Goal: Information Seeking & Learning: Learn about a topic

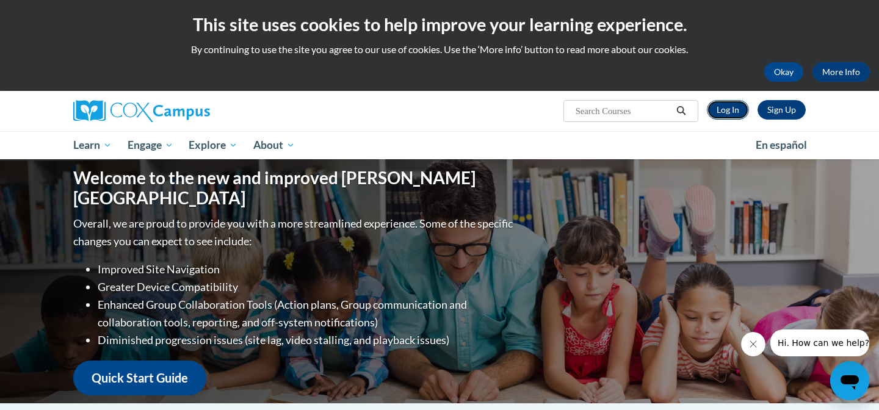
click at [732, 111] on link "Log In" at bounding box center [728, 110] width 42 height 20
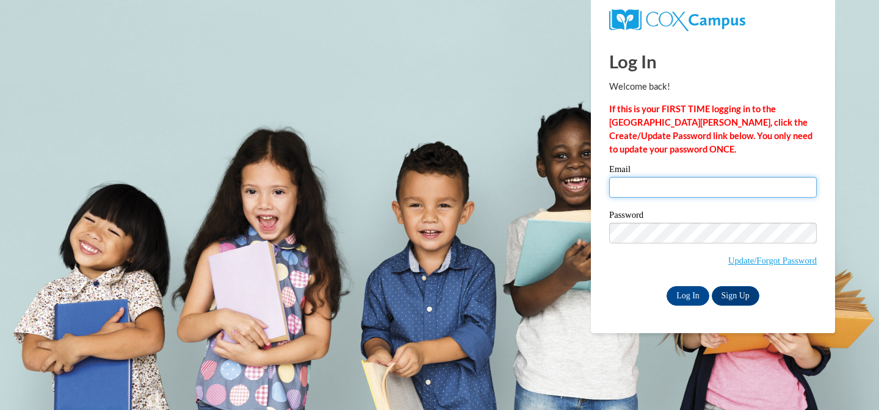
click at [629, 187] on input "Email" at bounding box center [712, 187] width 207 height 21
type input "[EMAIL_ADDRESS][DOMAIN_NAME]"
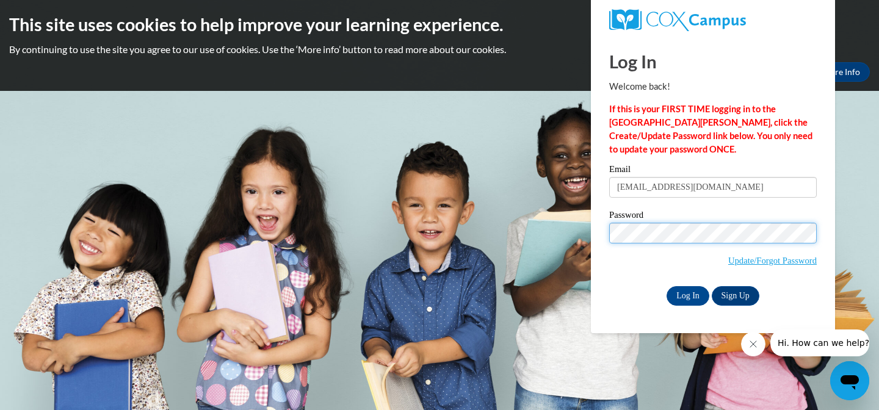
click at [666, 286] on input "Log In" at bounding box center [687, 296] width 43 height 20
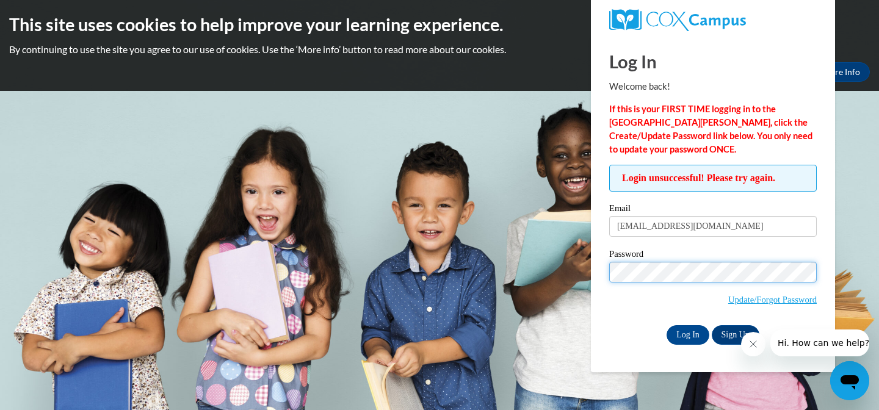
click at [666, 325] on input "Log In" at bounding box center [687, 335] width 43 height 20
click at [685, 336] on input "Log In" at bounding box center [687, 335] width 43 height 20
click at [840, 148] on body "This site uses cookies to help improve your learning experience. By continuing …" at bounding box center [439, 205] width 879 height 410
click at [729, 332] on link "Sign Up" at bounding box center [735, 335] width 48 height 20
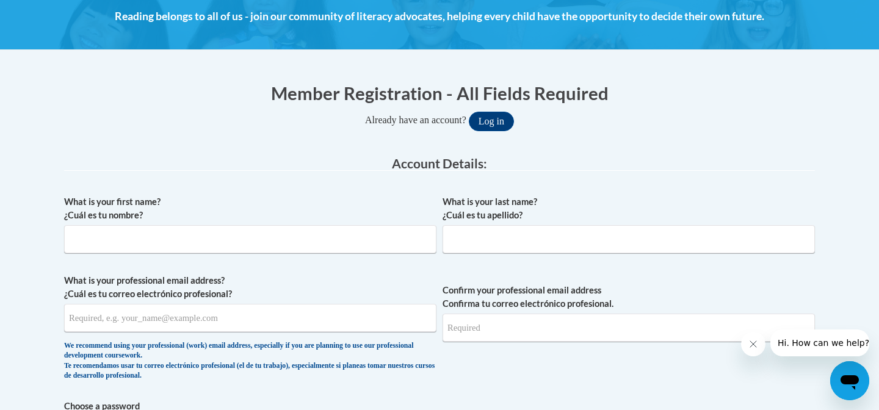
scroll to position [218, 0]
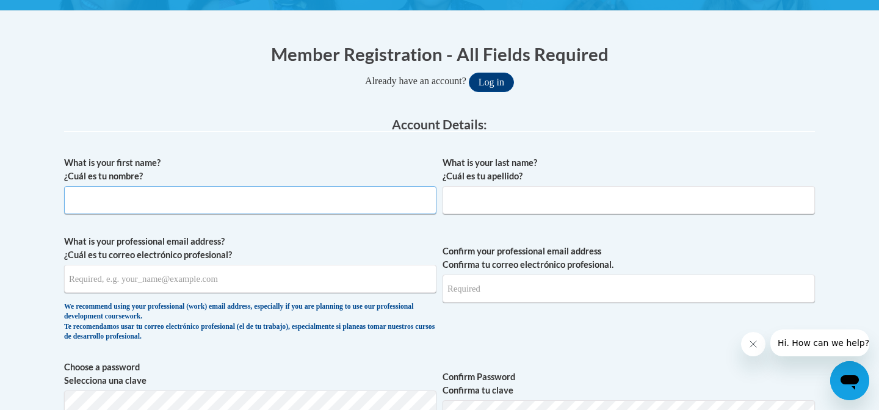
click at [116, 199] on input "What is your first name? ¿Cuál es tu nombre?" at bounding box center [250, 200] width 372 height 28
click at [107, 199] on input "Kristsel" at bounding box center [250, 200] width 372 height 28
type input "Kristel"
type input "Schlorff"
click at [90, 286] on input "What is your professional email address? ¿Cuál es tu correo electrónico profesi…" at bounding box center [250, 279] width 372 height 28
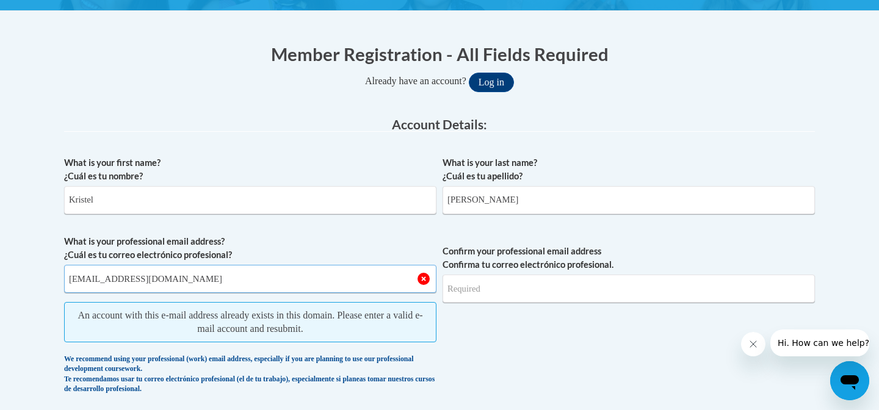
type input "[EMAIL_ADDRESS][DOMAIN_NAME]"
click at [457, 289] on input "Confirm your professional email address Confirma tu correo electrónico profesio…" at bounding box center [628, 289] width 372 height 28
type input "l"
click at [495, 88] on button "Log in" at bounding box center [491, 83] width 45 height 20
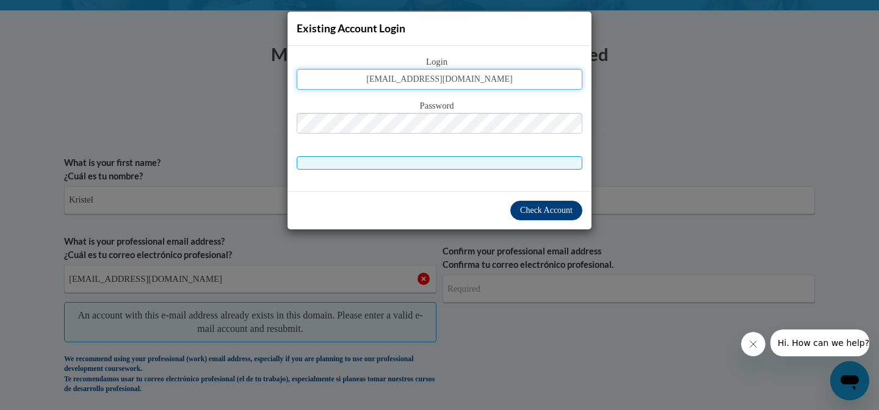
type input "[EMAIL_ADDRESS][DOMAIN_NAME]"
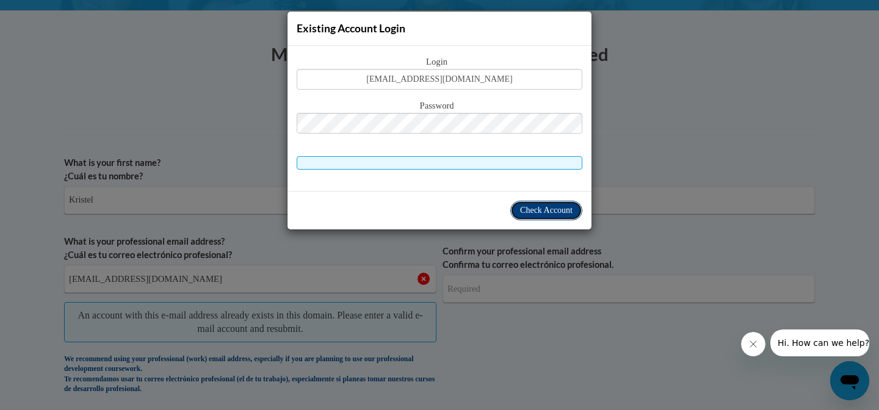
click at [540, 211] on span "Check Account" at bounding box center [546, 210] width 52 height 9
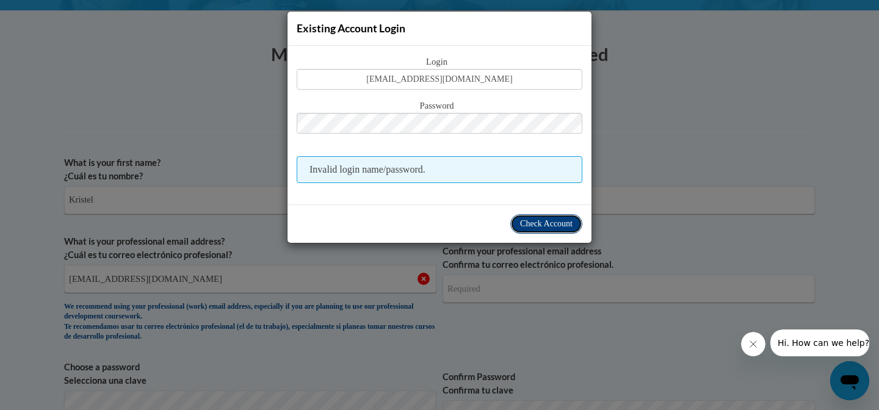
click at [534, 223] on span "Check Account" at bounding box center [546, 223] width 52 height 9
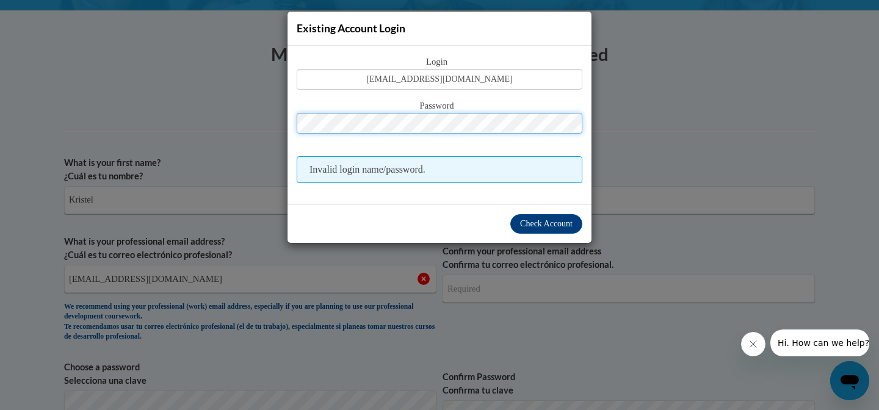
click at [469, 73] on button "Log in" at bounding box center [491, 83] width 45 height 20
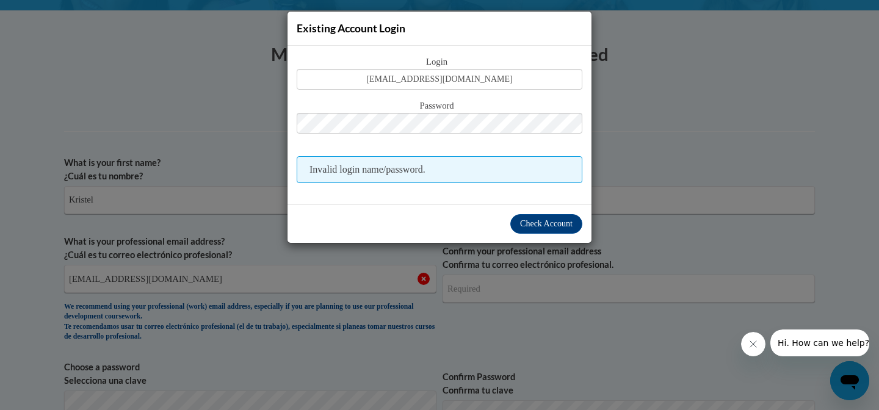
click at [813, 344] on span "Hi. How can we help?" at bounding box center [823, 343] width 92 height 10
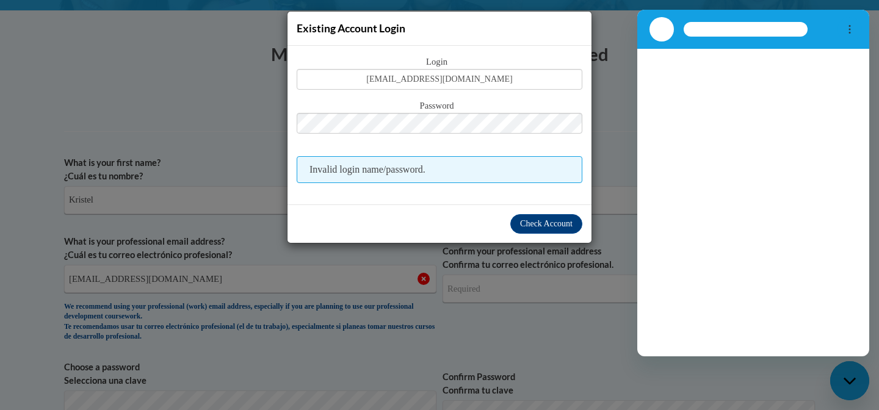
scroll to position [0, 0]
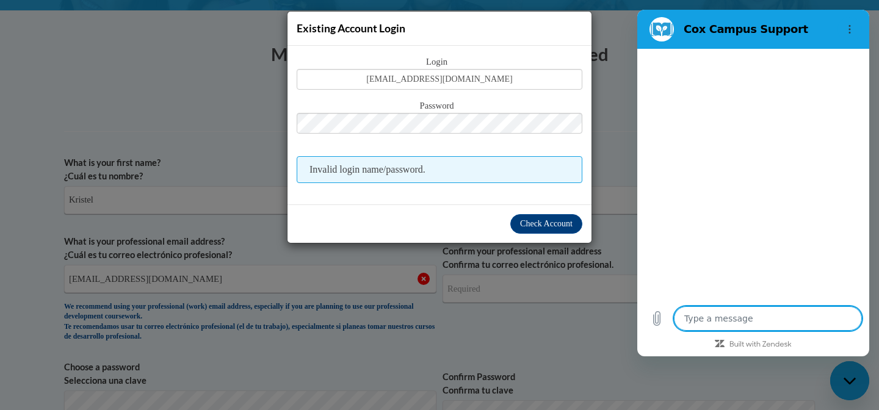
type textarea "x"
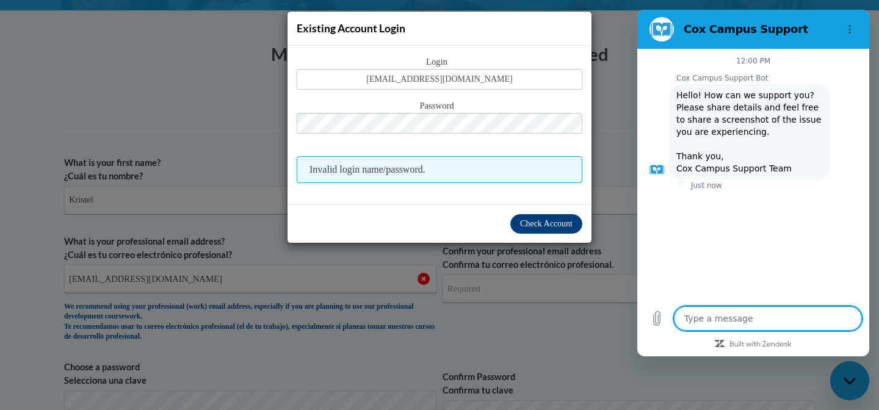
type textarea "f"
type textarea "x"
type textarea "fo"
type textarea "x"
type textarea "for"
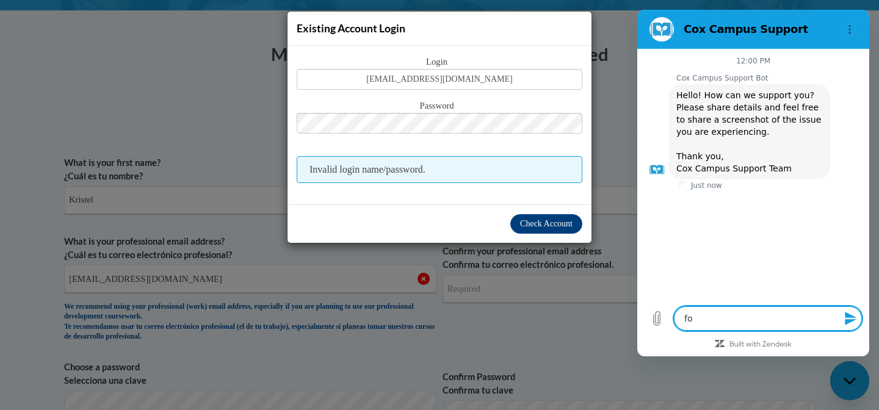
type textarea "x"
type textarea "forg"
type textarea "x"
type textarea "forgo"
type textarea "x"
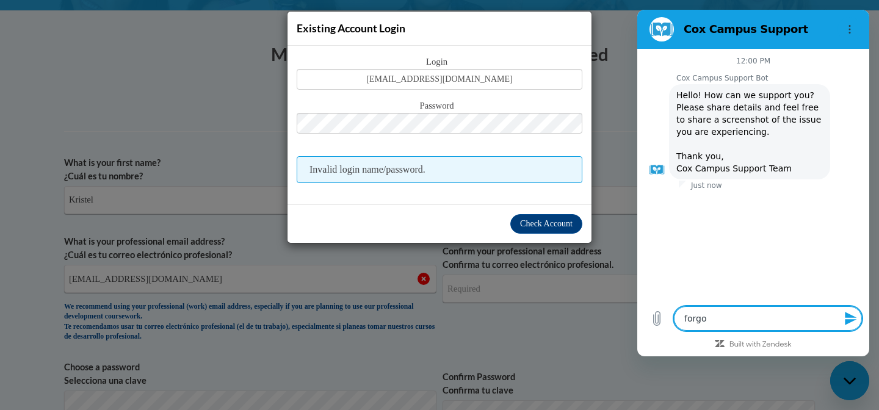
type textarea "forgor"
type textarea "x"
type textarea "forgorty"
type textarea "x"
type textarea "forgort"
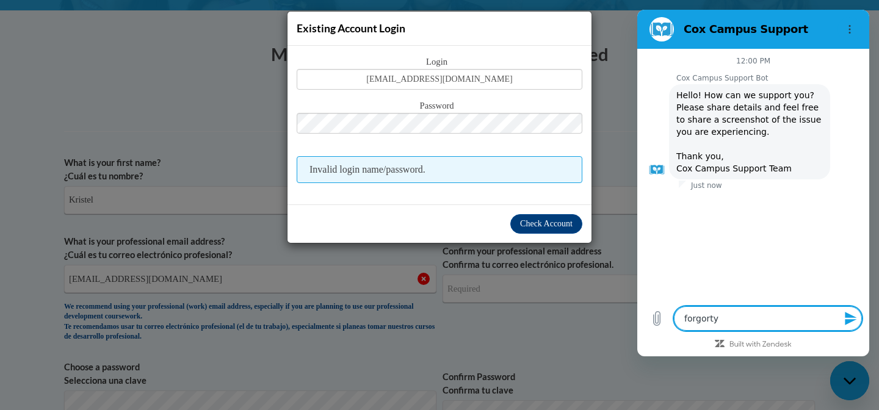
type textarea "x"
type textarea "forgor"
type textarea "x"
type textarea "forgo"
type textarea "x"
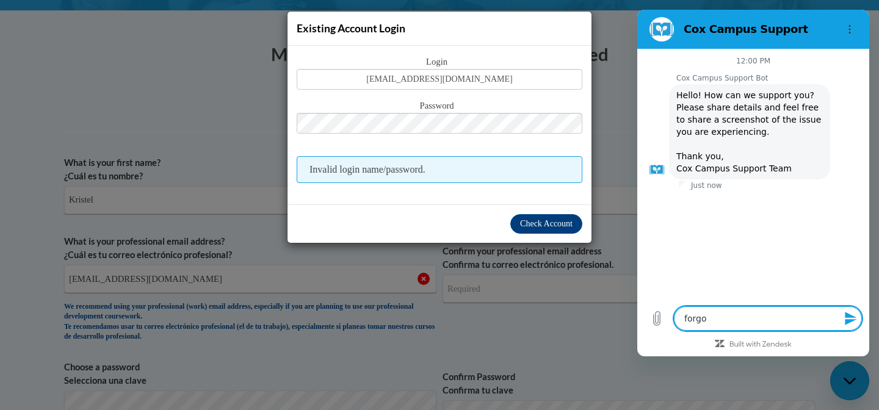
type textarea "forgot"
type textarea "x"
type textarea "forgot"
type textarea "x"
type textarea "forgot m"
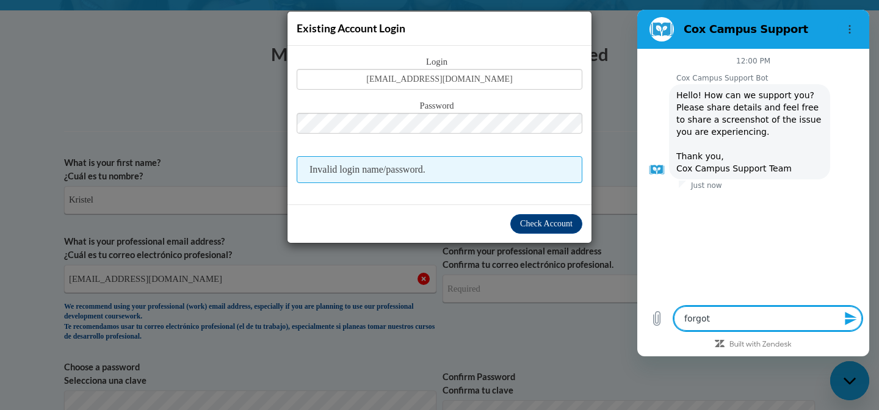
type textarea "x"
type textarea "forgot my"
type textarea "x"
type textarea "forgot my"
type textarea "x"
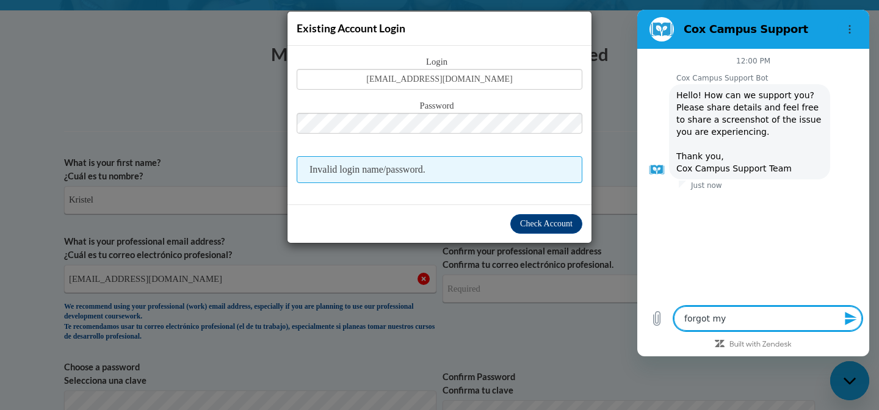
type textarea "forgot my p"
type textarea "x"
type textarea "forgot my pa"
type textarea "x"
type textarea "forgot my pas"
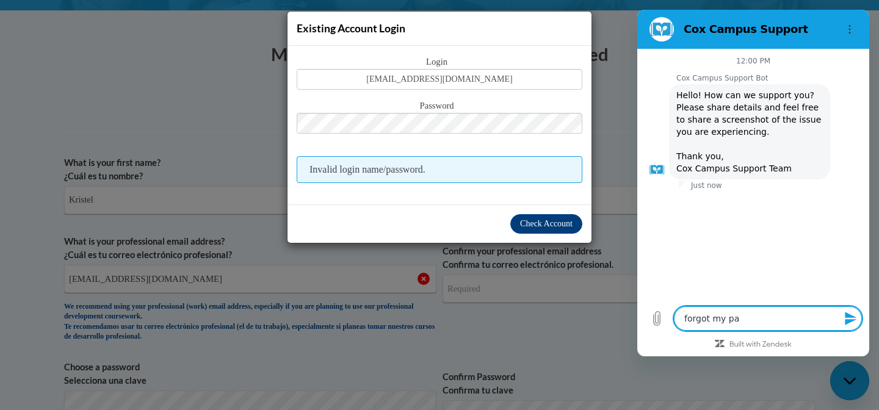
type textarea "x"
type textarea "forgot my pass"
type textarea "x"
type textarea "forgot my passo"
type textarea "x"
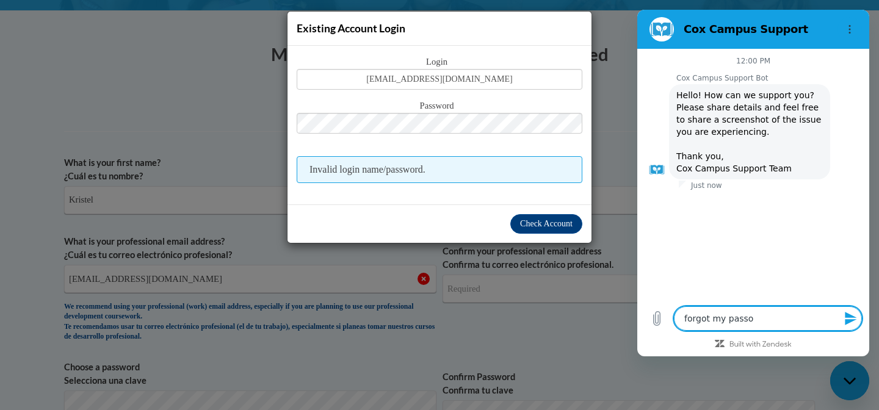
type textarea "forgot my passow"
type textarea "x"
type textarea "forgot my passowr"
type textarea "x"
type textarea "forgot my passow"
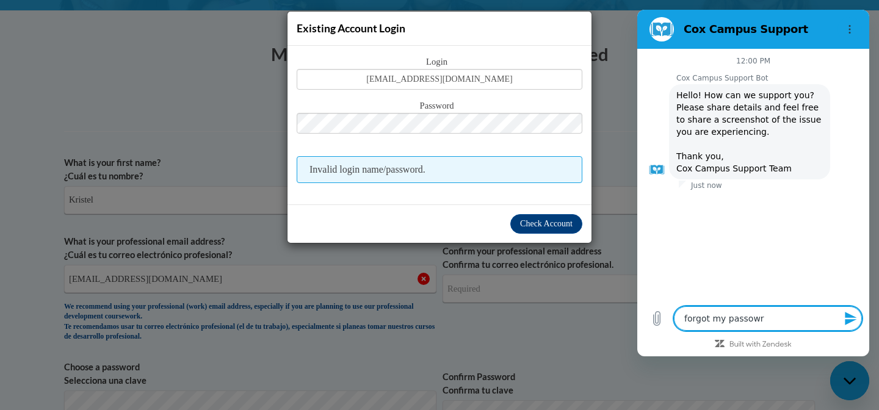
type textarea "x"
type textarea "forgot my passo"
type textarea "x"
type textarea "forgot my pass"
type textarea "x"
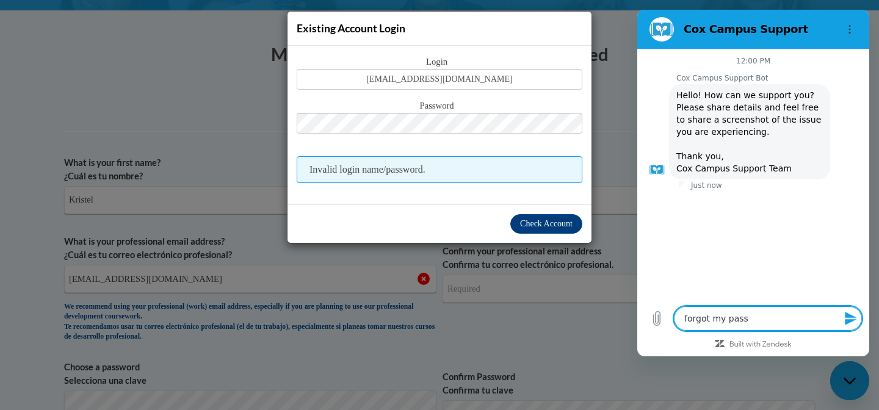
type textarea "forgot my passw"
type textarea "x"
type textarea "forgot my passwp"
type textarea "x"
type textarea "forgot my passwpr"
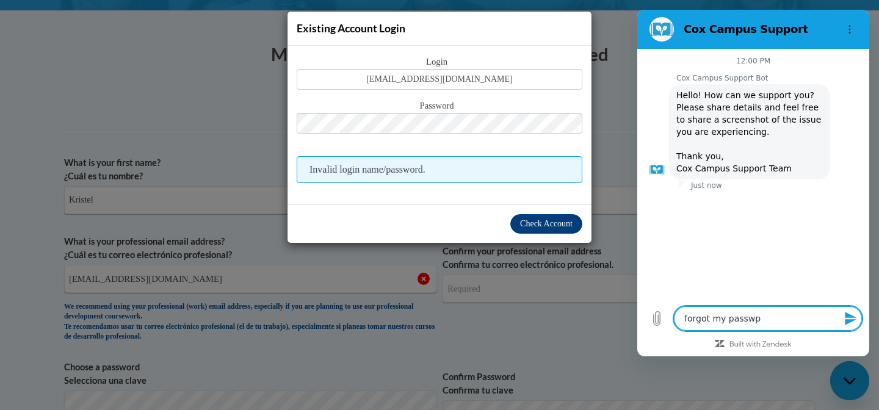
type textarea "x"
type textarea "forgot my passwprd"
type textarea "x"
type textarea "forgot my passwpr"
type textarea "x"
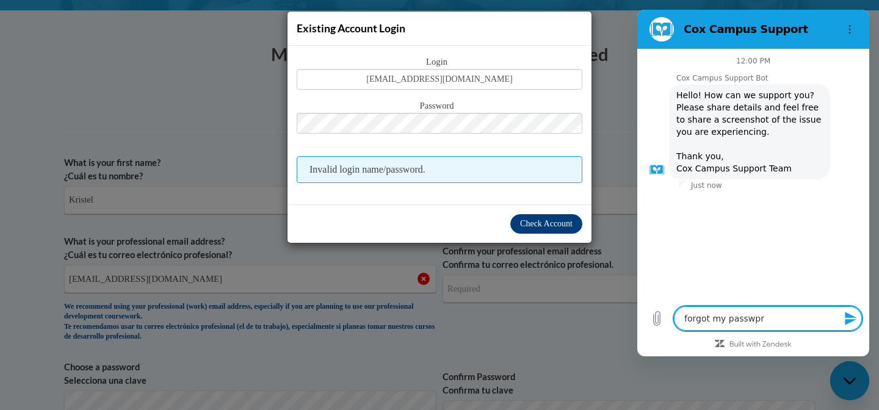
type textarea "forgot my passwp"
type textarea "x"
type textarea "forgot my passw"
type textarea "x"
type textarea "forgot my passwpo"
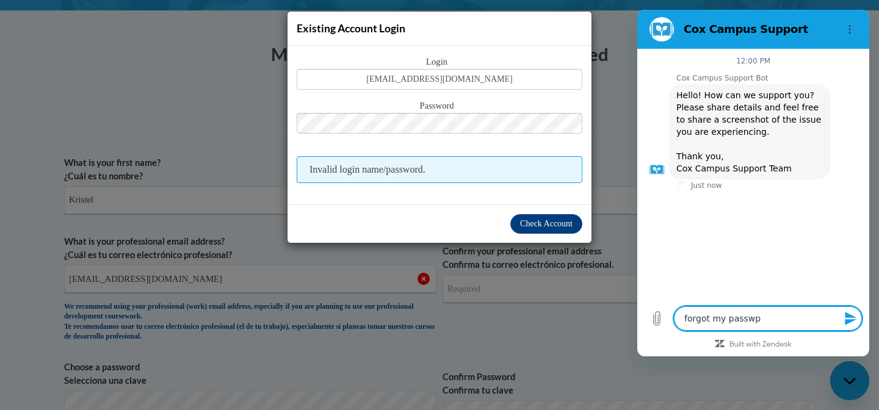
type textarea "x"
type textarea "forgot my passwp"
type textarea "x"
type textarea "forgot my passw"
type textarea "x"
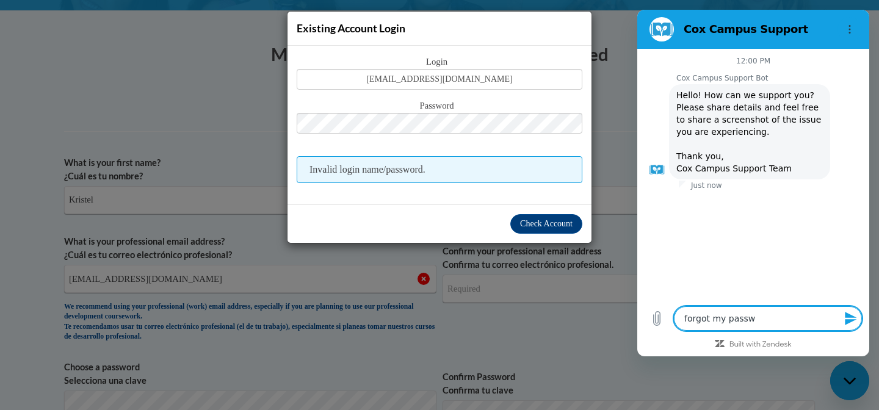
type textarea "forgot my passwo"
type textarea "x"
type textarea "forgot my passwor"
type textarea "x"
type textarea "forgot my password"
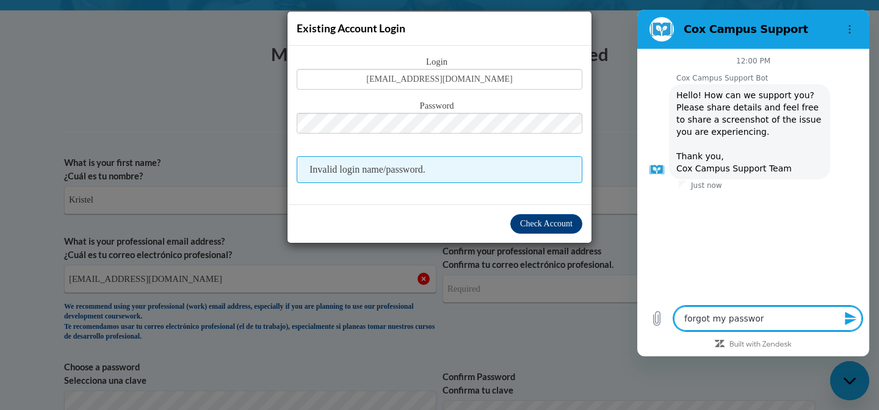
type textarea "x"
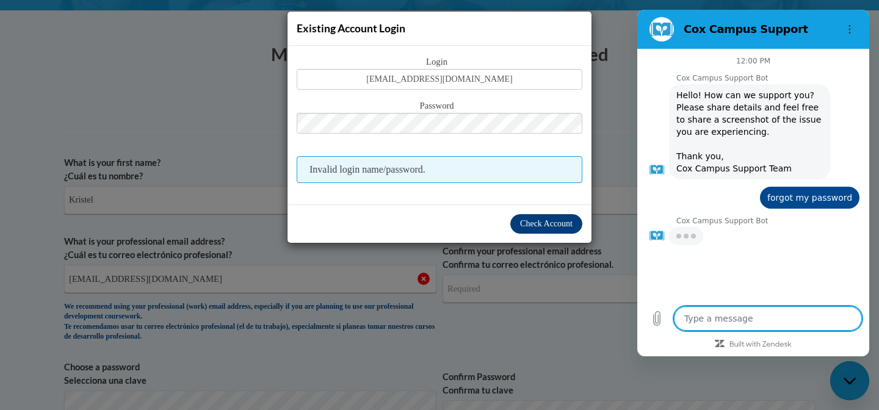
click at [538, 221] on span "Check Account" at bounding box center [546, 223] width 52 height 9
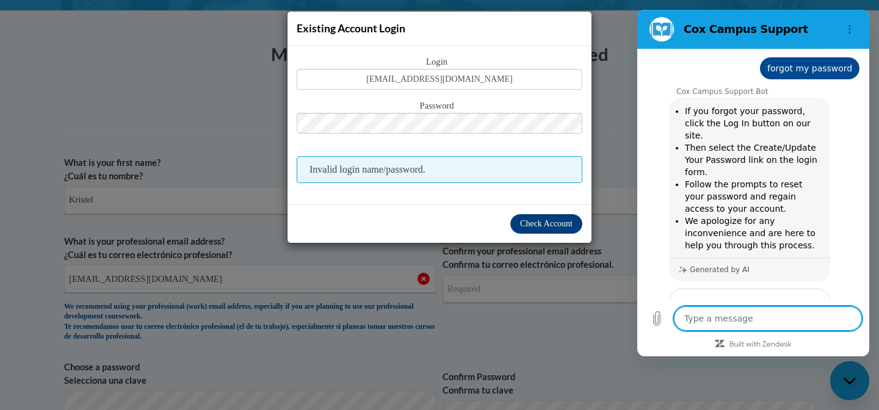
scroll to position [131, 0]
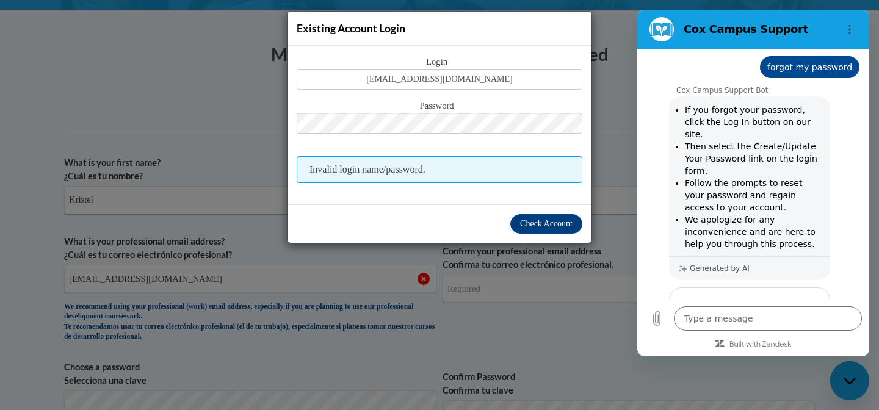
click at [255, 80] on div "Existing Account Login Login kschlorff@wallacegs.org Password Invalid login nam…" at bounding box center [439, 205] width 879 height 410
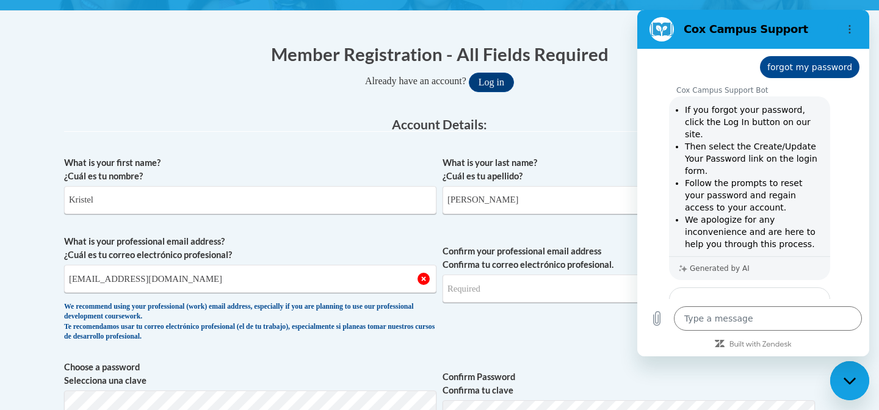
click at [851, 381] on icon "Close messaging window" at bounding box center [849, 380] width 12 height 7
type textarea "x"
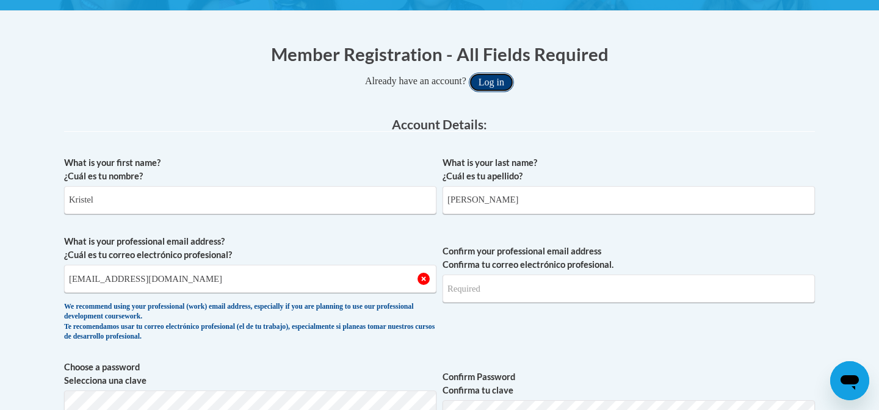
click at [505, 78] on button "Log in" at bounding box center [491, 83] width 45 height 20
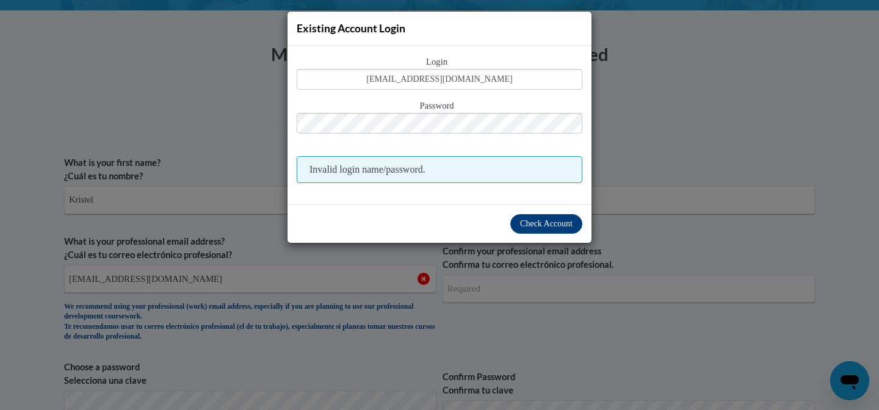
click at [431, 165] on span "Invalid login name/password." at bounding box center [440, 169] width 286 height 27
click at [255, 62] on div "Existing Account Login Login kschlorff@wallacegs.org Password Invalid login nam…" at bounding box center [439, 205] width 879 height 410
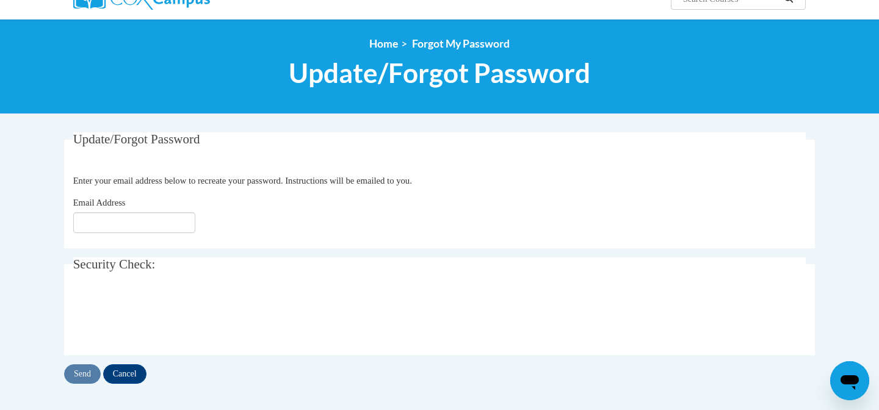
scroll to position [122, 0]
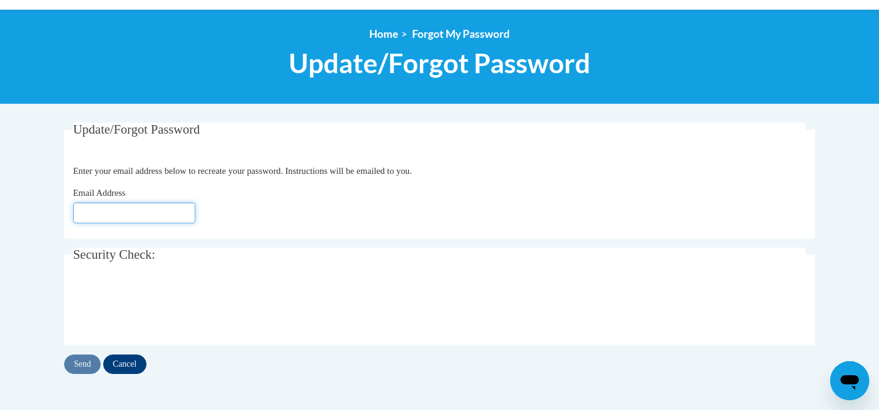
click at [90, 214] on input "Email Address" at bounding box center [134, 213] width 122 height 21
type input "[EMAIL_ADDRESS][DOMAIN_NAME]"
click at [85, 364] on input "Send" at bounding box center [82, 364] width 37 height 20
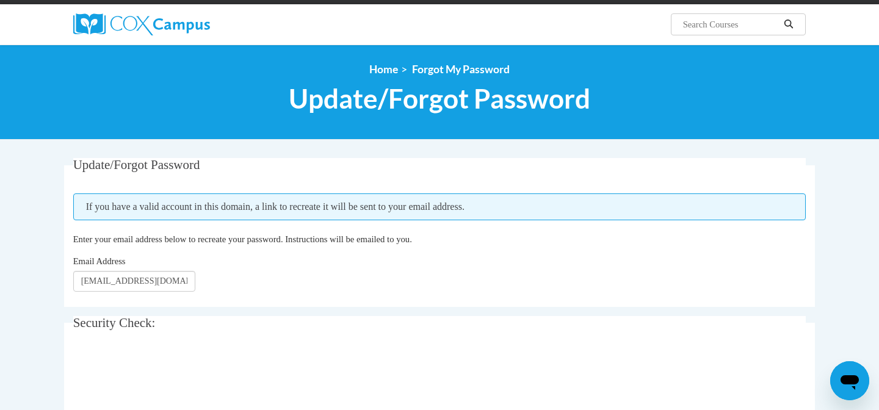
scroll to position [108, 0]
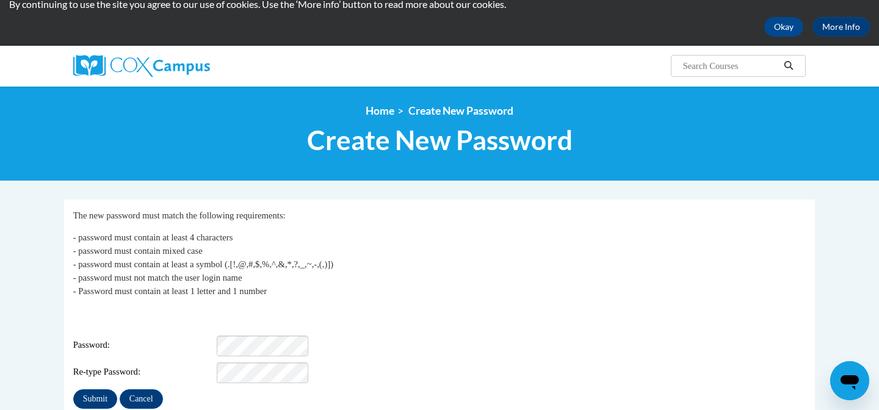
scroll to position [86, 0]
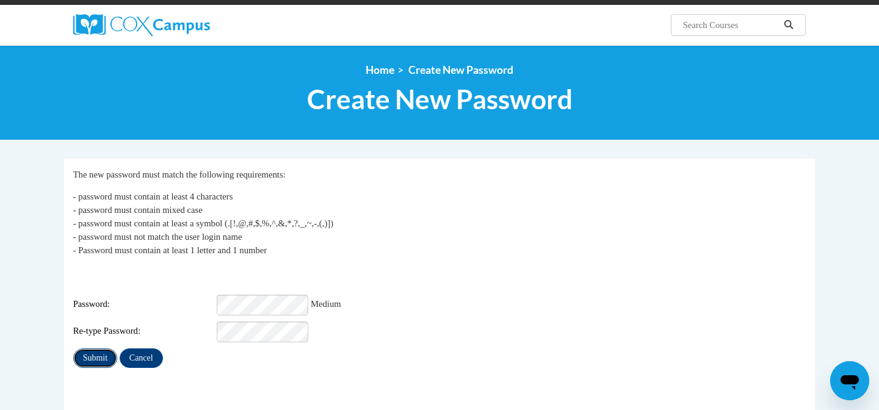
click at [89, 348] on input "Submit" at bounding box center [95, 358] width 44 height 20
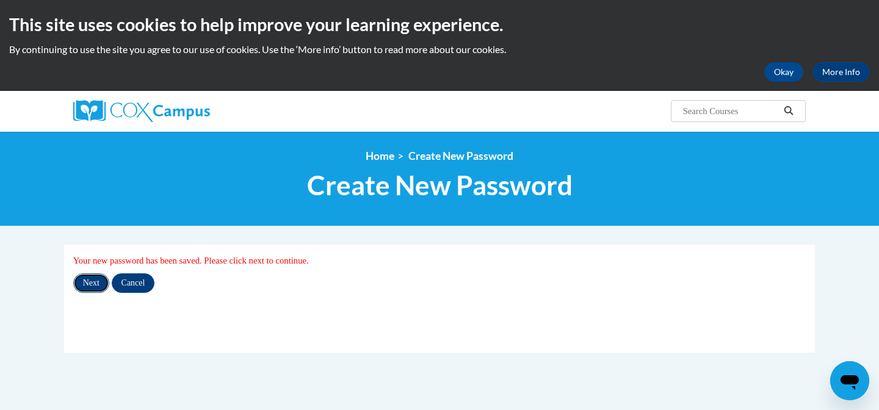
click at [91, 284] on input "Next" at bounding box center [91, 283] width 36 height 20
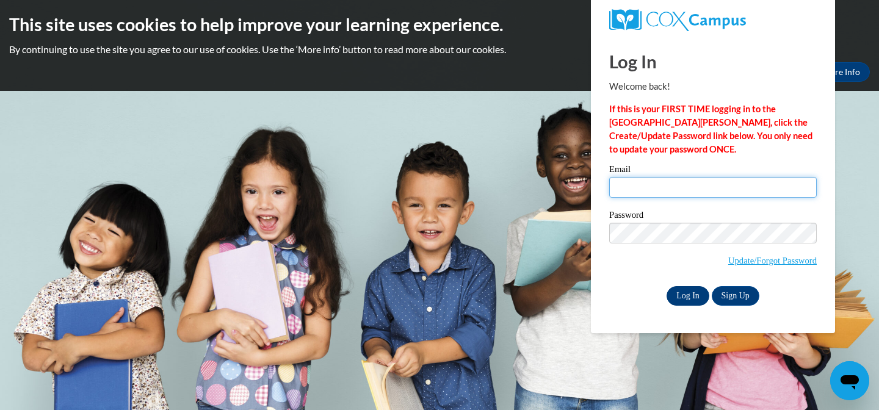
type input "[EMAIL_ADDRESS][DOMAIN_NAME]"
click at [693, 298] on input "Log In" at bounding box center [687, 296] width 43 height 20
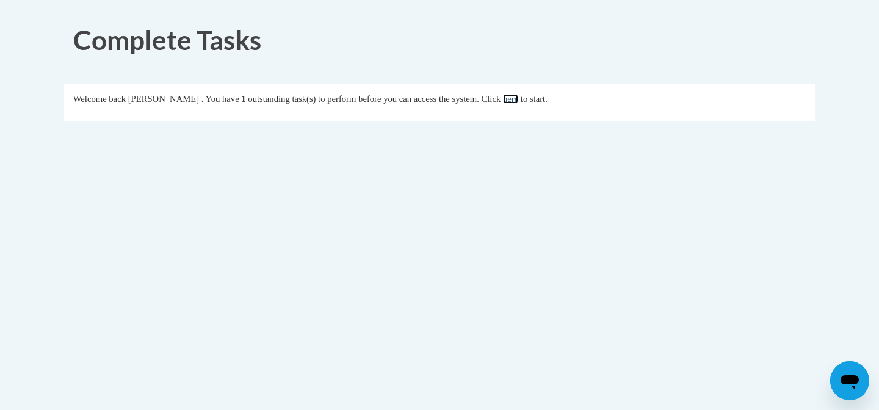
click at [518, 98] on link "here" at bounding box center [510, 99] width 15 height 10
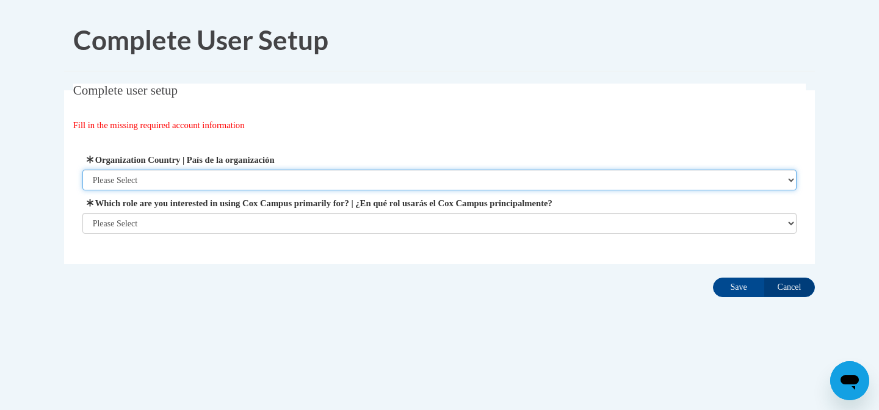
click at [154, 182] on select "Please Select United States | Estados Unidos Outside of the United States | Fue…" at bounding box center [439, 180] width 714 height 21
select select "ad49bcad-a171-4b2e-b99c-48b446064914"
click at [82, 170] on select "Please Select United States | Estados Unidos Outside of the United States | Fue…" at bounding box center [439, 180] width 714 height 21
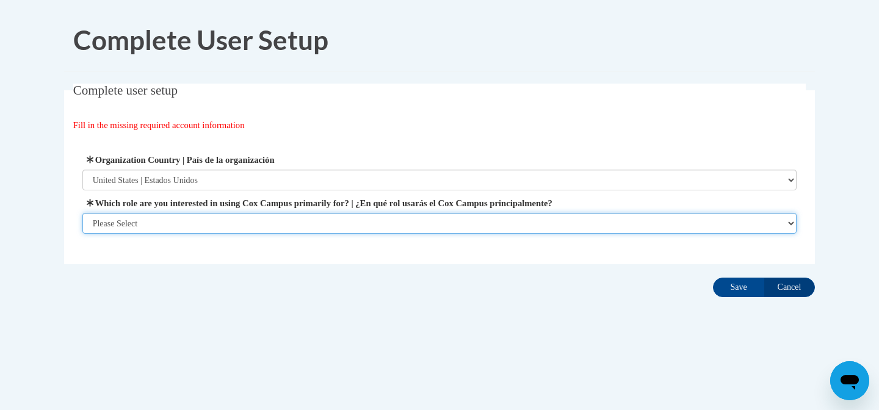
click at [151, 225] on select "Please Select College/University | Colegio/Universidad Community/Nonprofit Part…" at bounding box center [439, 223] width 714 height 21
select select "fbf2d438-af2f-41f8-98f1-81c410e29de3"
click at [82, 234] on select "Please Select College/University | Colegio/Universidad Community/Nonprofit Part…" at bounding box center [439, 223] width 714 height 21
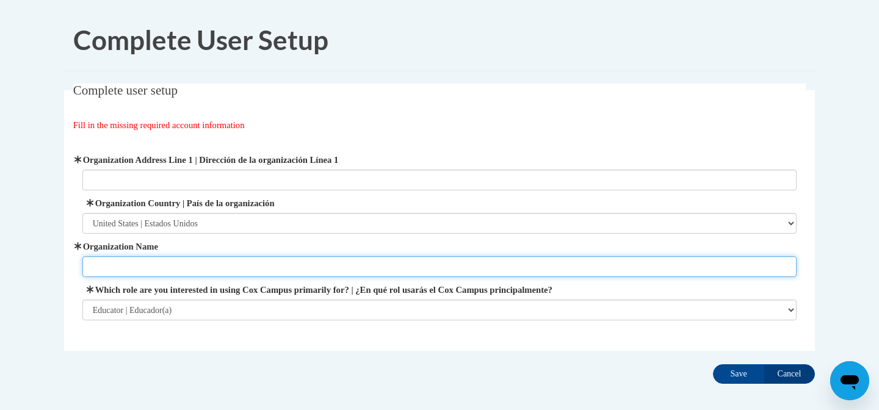
click at [116, 267] on input "Organization Name" at bounding box center [439, 266] width 714 height 21
type input "Wallace Grade School"
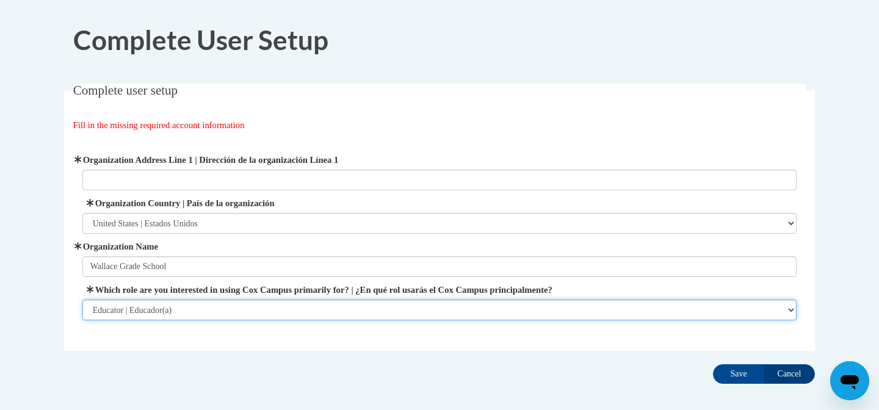
click at [99, 312] on select "Please Select College/University | Colegio/Universidad Community/Nonprofit Part…" at bounding box center [439, 310] width 714 height 21
click at [82, 300] on select "Please Select College/University | Colegio/Universidad Community/Nonprofit Part…" at bounding box center [439, 310] width 714 height 21
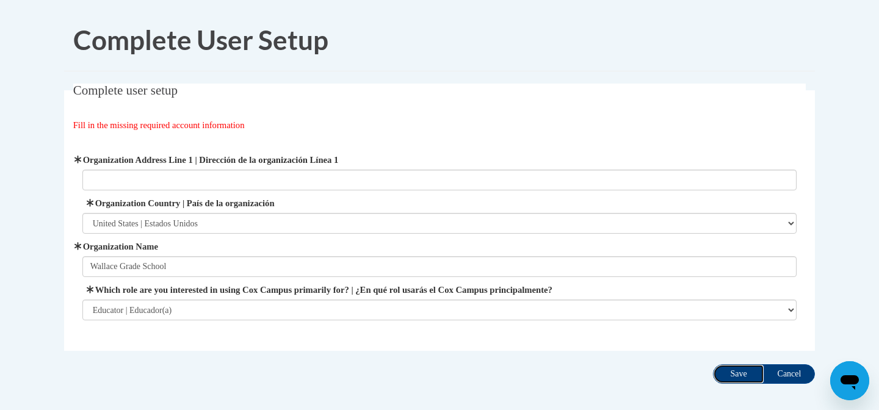
click at [733, 374] on input "Save" at bounding box center [738, 374] width 51 height 20
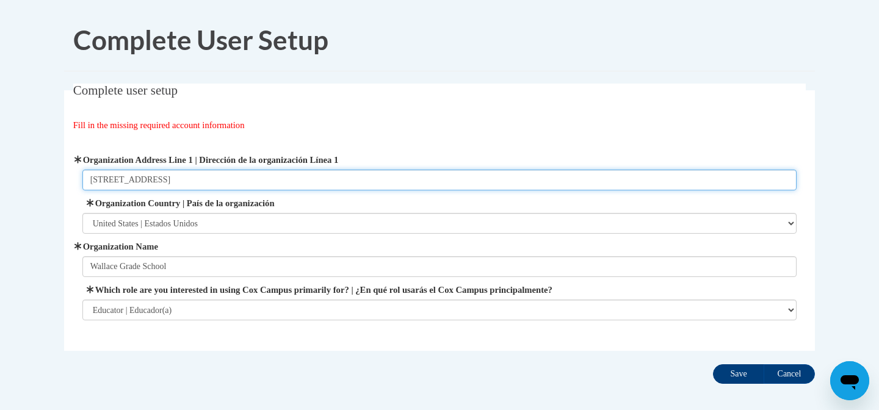
type input "1463 N. 33rd Road, Ottawa, IL 61350"
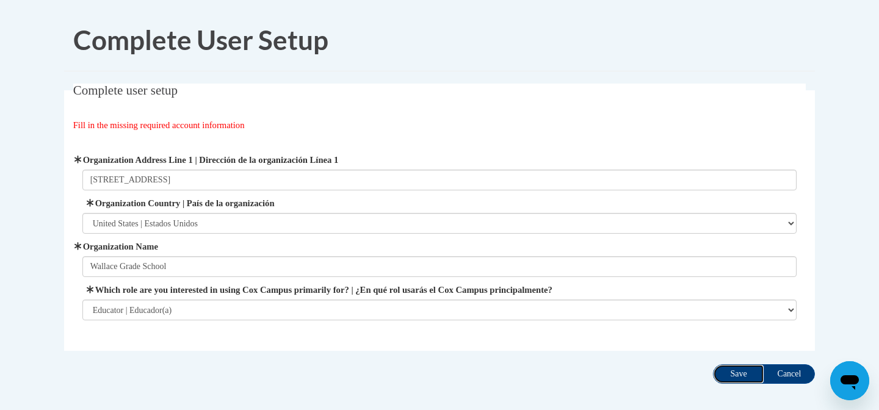
click at [732, 374] on input "Save" at bounding box center [738, 374] width 51 height 20
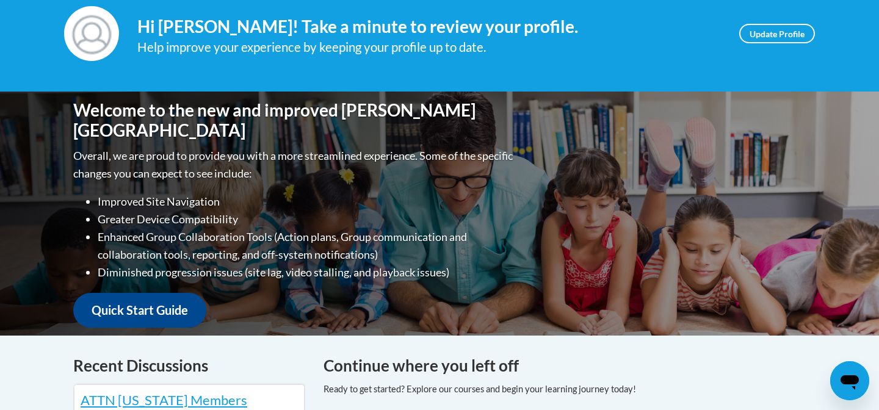
scroll to position [181, 0]
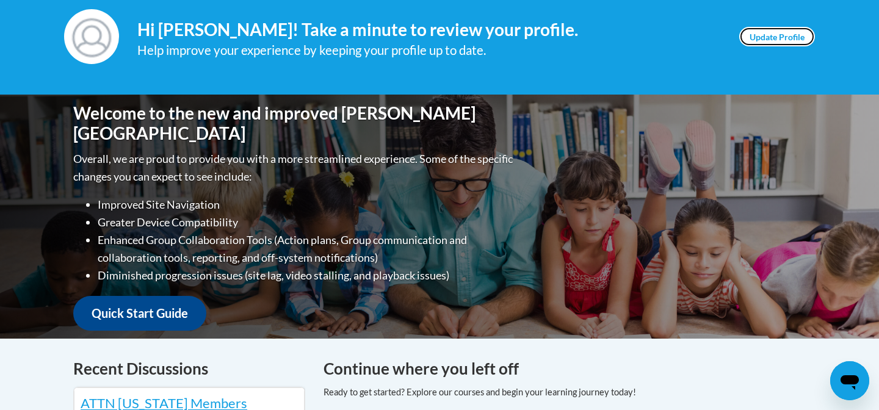
click at [771, 35] on link "Update Profile" at bounding box center [777, 37] width 76 height 20
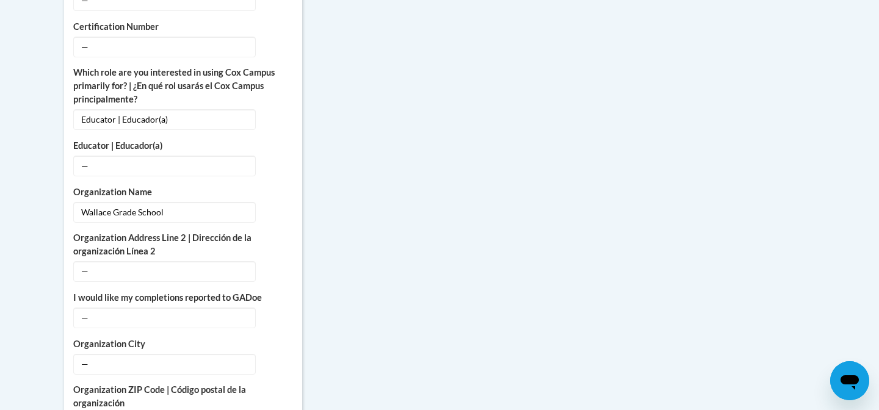
scroll to position [767, 0]
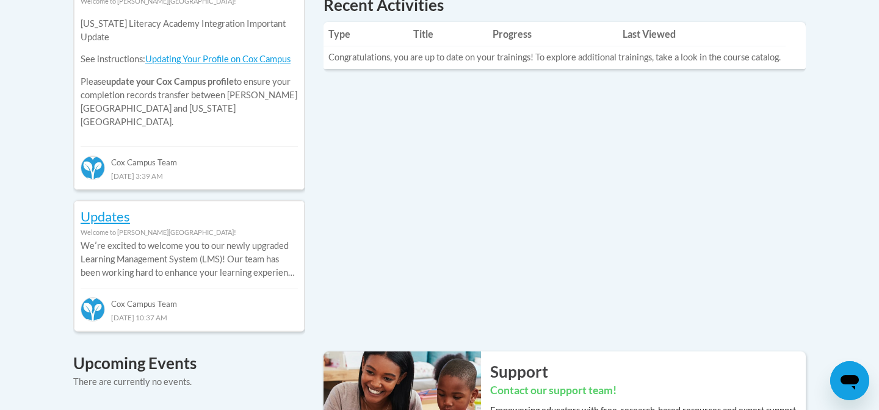
scroll to position [608, 0]
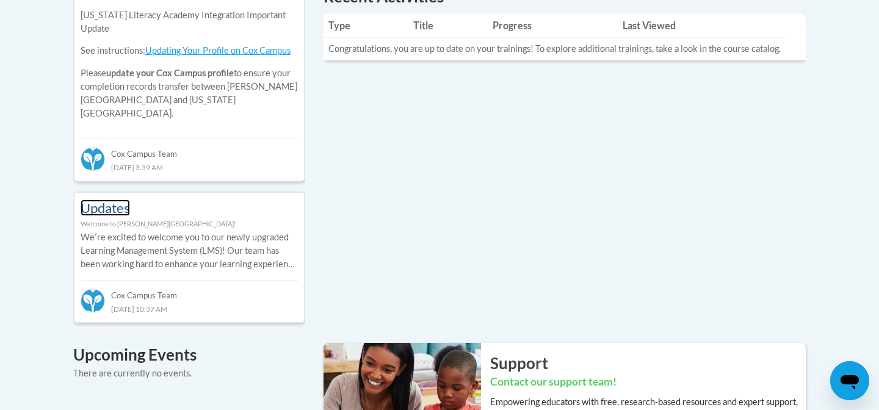
click at [106, 200] on link "Updates" at bounding box center [105, 208] width 49 height 16
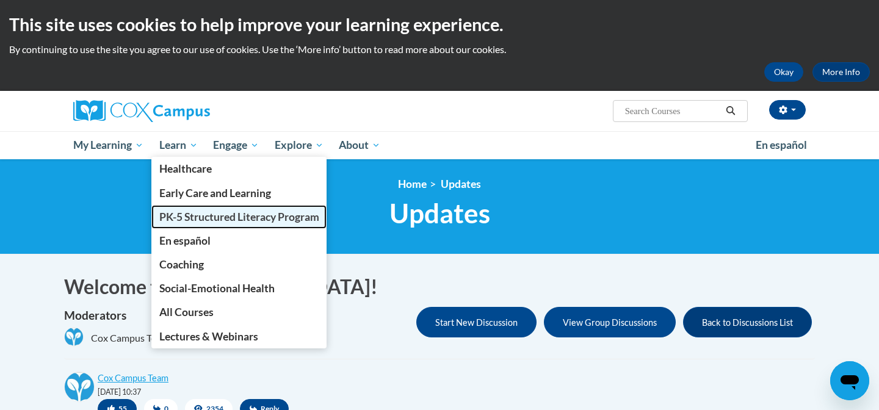
click at [189, 218] on span "PK-5 Structured Literacy Program" at bounding box center [239, 216] width 160 height 13
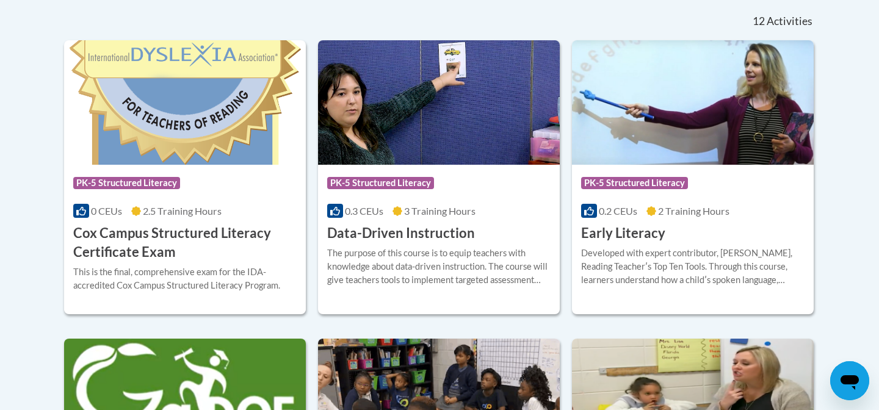
scroll to position [517, 0]
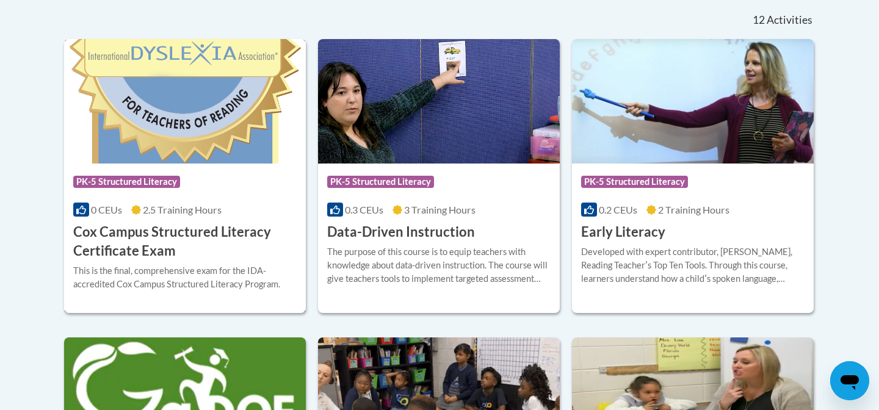
click at [162, 140] on img at bounding box center [185, 101] width 242 height 124
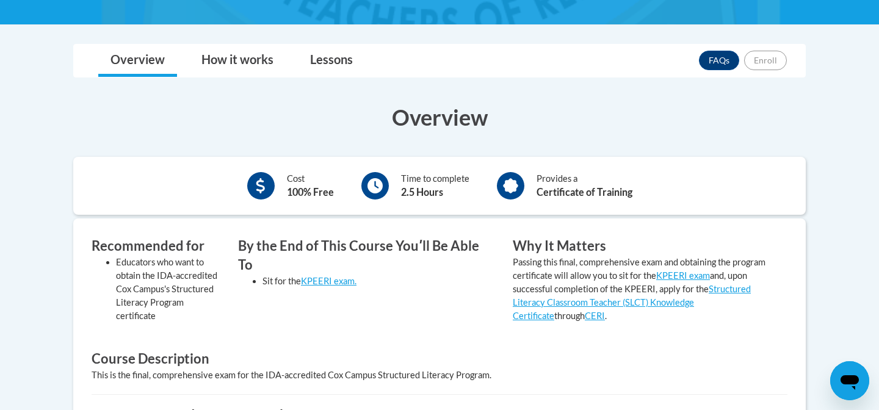
scroll to position [298, 0]
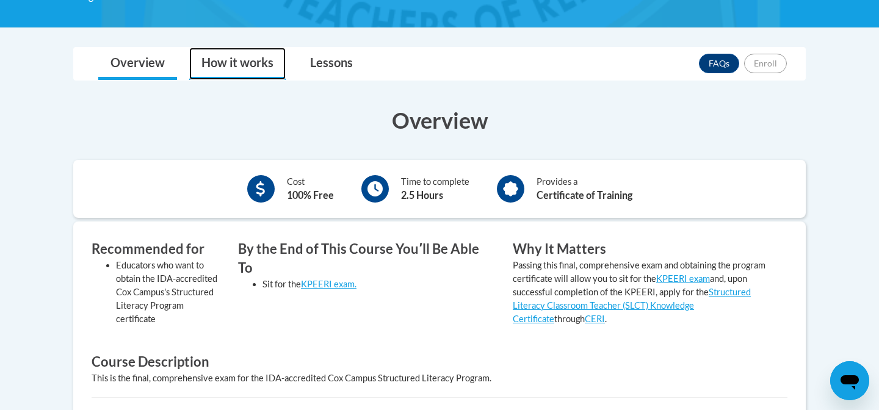
click at [228, 65] on link "How it works" at bounding box center [237, 64] width 96 height 32
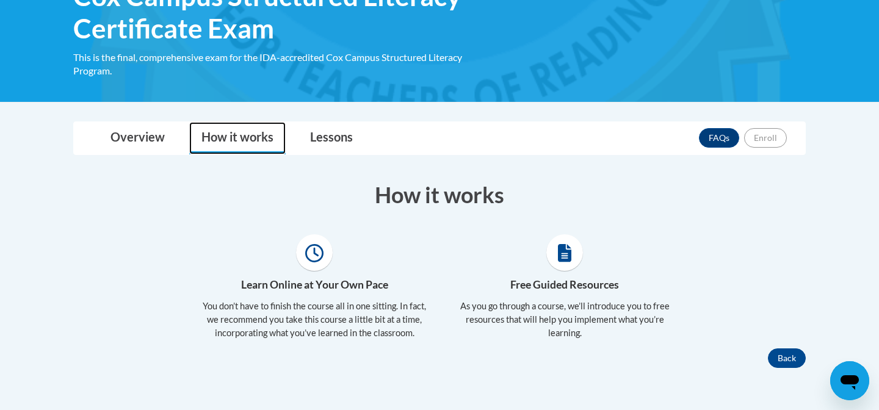
scroll to position [222, 0]
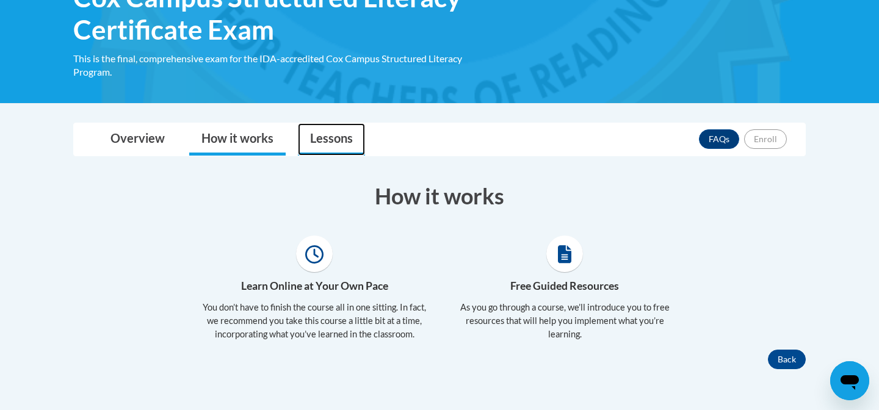
click at [346, 145] on link "Lessons" at bounding box center [331, 139] width 67 height 32
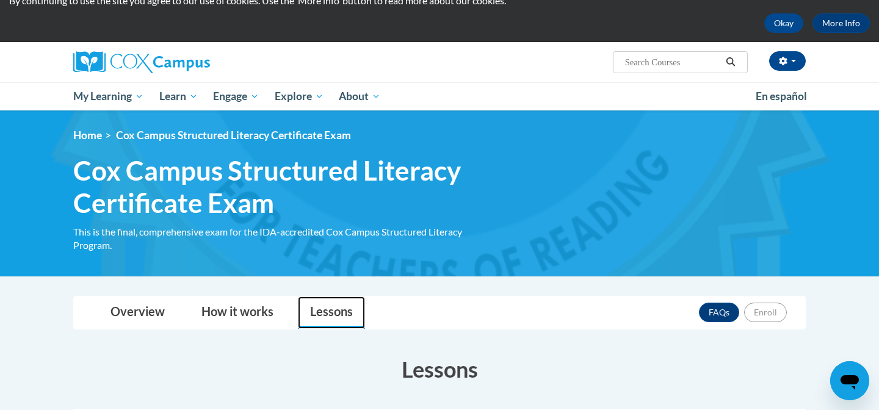
scroll to position [40, 0]
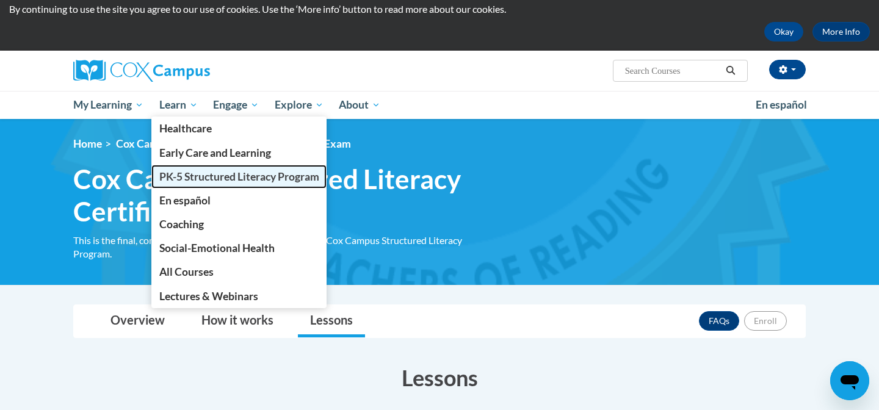
click at [184, 179] on span "PK-5 Structured Literacy Program" at bounding box center [239, 176] width 160 height 13
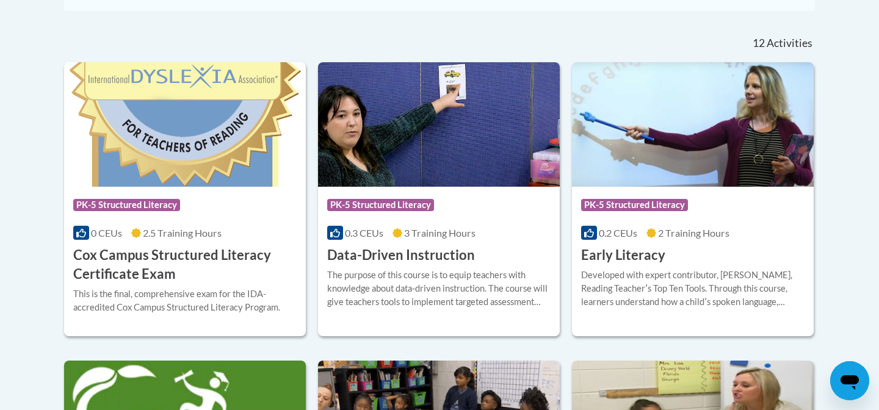
scroll to position [501, 0]
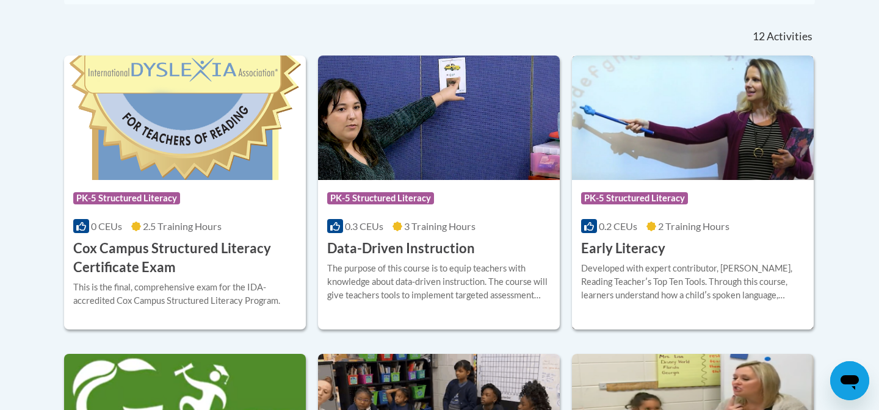
click at [667, 126] on img at bounding box center [693, 118] width 242 height 124
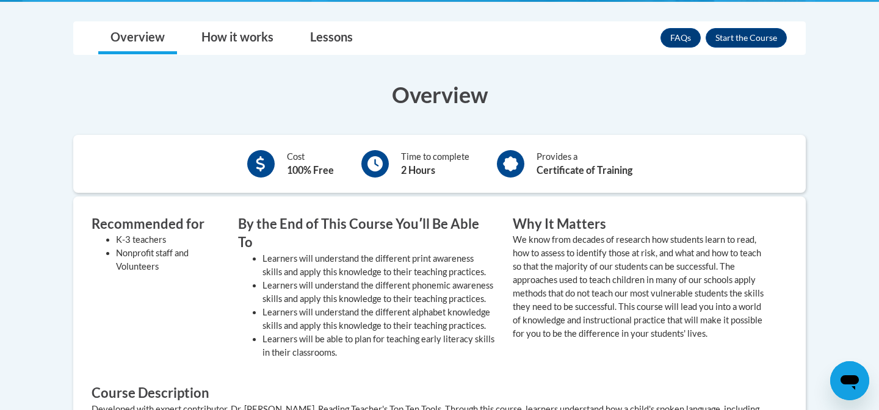
scroll to position [288, 0]
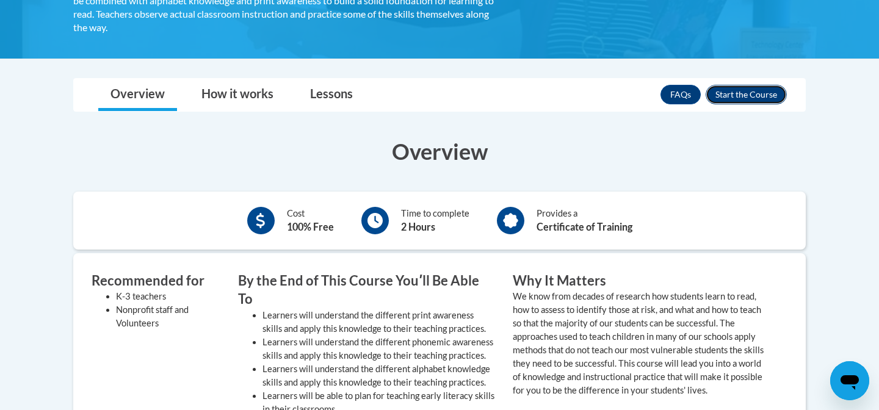
click at [741, 95] on button "Enroll" at bounding box center [745, 95] width 81 height 20
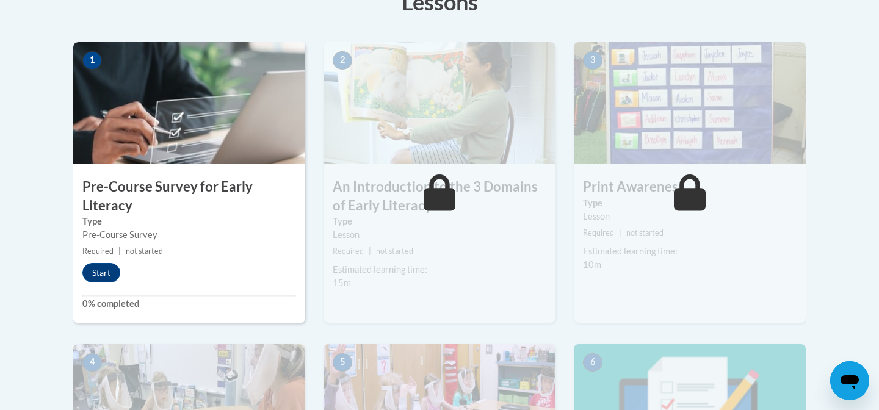
scroll to position [367, 0]
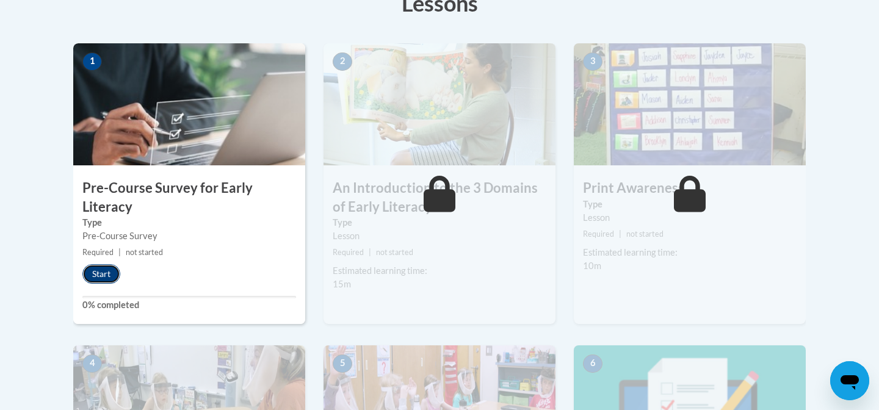
click at [102, 275] on button "Start" at bounding box center [101, 274] width 38 height 20
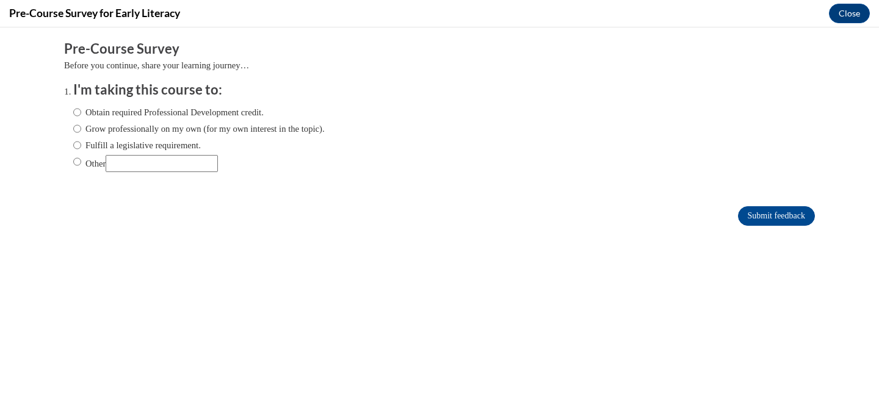
scroll to position [0, 0]
click at [77, 128] on input "Grow professionally on my own (for my own interest in the topic)." at bounding box center [77, 128] width 8 height 13
radio input "true"
click at [744, 213] on input "Submit feedback" at bounding box center [776, 216] width 77 height 20
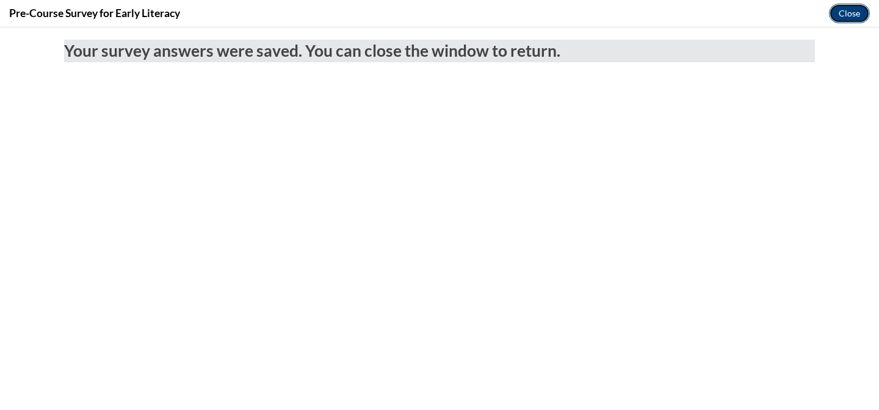
click at [846, 15] on button "Close" at bounding box center [849, 14] width 41 height 20
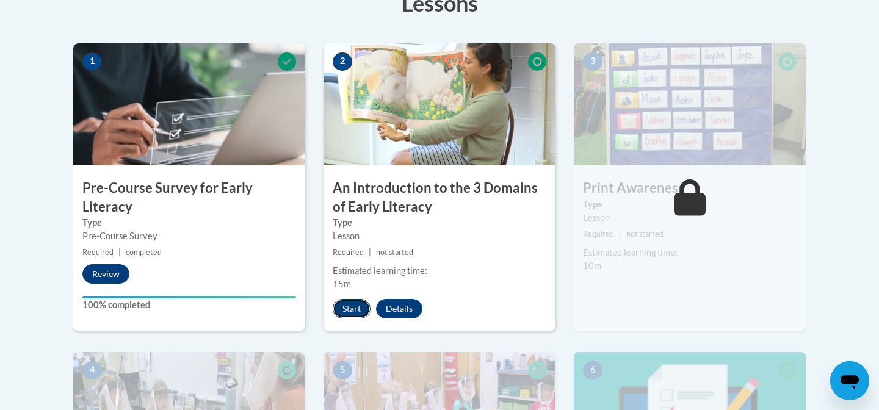
click at [352, 307] on button "Start" at bounding box center [352, 309] width 38 height 20
